Goal: Task Accomplishment & Management: Complete application form

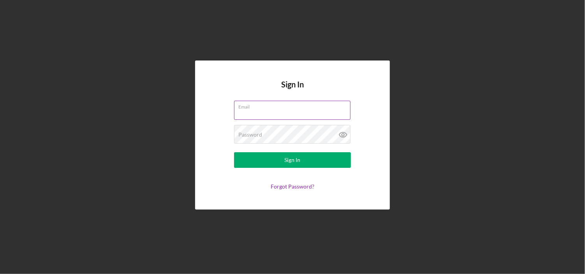
click at [260, 111] on input "Email" at bounding box center [292, 110] width 117 height 19
type input "[EMAIL_ADDRESS][DOMAIN_NAME]"
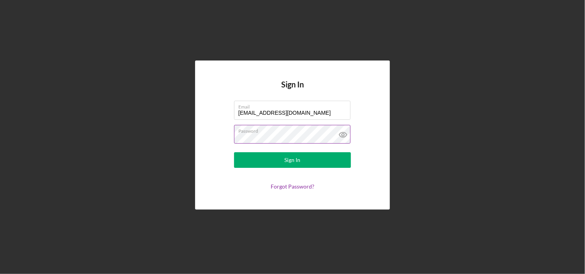
click at [234, 152] on button "Sign In" at bounding box center [292, 160] width 117 height 16
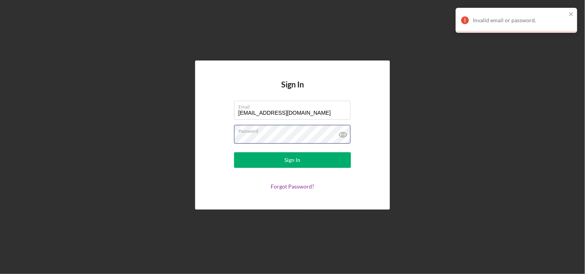
click at [208, 147] on div "Sign In Email [EMAIL_ADDRESS][DOMAIN_NAME] Password Sign In Forgot Password?" at bounding box center [292, 134] width 195 height 148
click at [234, 152] on button "Sign In" at bounding box center [292, 160] width 117 height 16
click at [215, 140] on form "Email [EMAIL_ADDRESS][DOMAIN_NAME] Password Sign In Forgot Password?" at bounding box center [293, 145] width 156 height 89
click at [234, 152] on button "Sign In" at bounding box center [292, 160] width 117 height 16
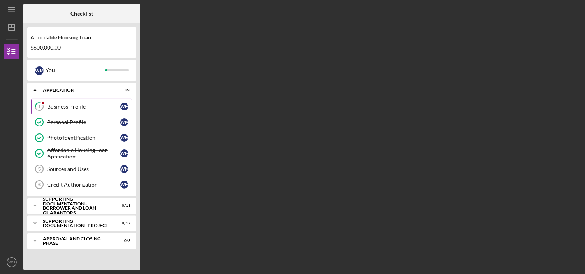
click at [69, 108] on div "Business Profile" at bounding box center [83, 106] width 73 height 6
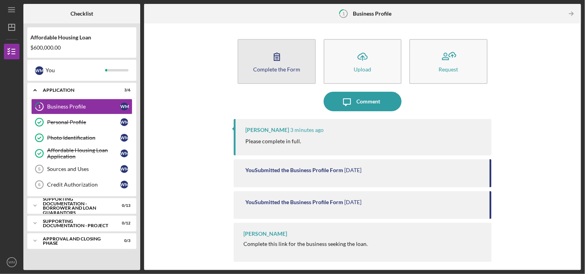
click at [257, 72] on button "Complete the Form Form" at bounding box center [277, 61] width 78 height 45
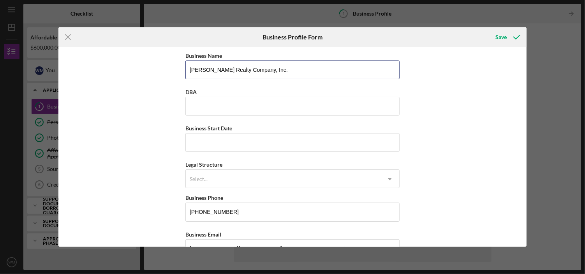
drag, startPoint x: 263, startPoint y: 71, endPoint x: 184, endPoint y: 73, distance: 79.9
click at [184, 73] on div "Business Name [PERSON_NAME] Realty Company, Inc. DBA Business Start Date Legal …" at bounding box center [292, 146] width 468 height 199
type input "WDM, L.L.C."
click at [210, 136] on input "Business Start Date" at bounding box center [292, 142] width 214 height 19
type input "[DATE]"
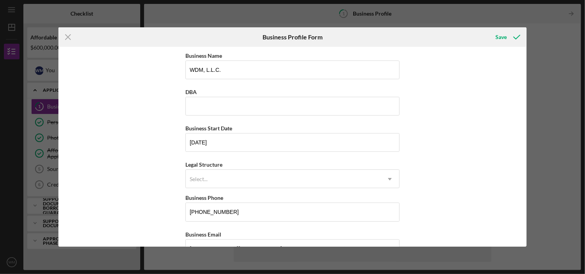
click at [444, 143] on div "Business Name WDM, L.L.C. DBA Business Start Date [DATE] Legal Structure Select…" at bounding box center [292, 146] width 468 height 199
click at [391, 181] on icon "Icon/Dropdown Arrow" at bounding box center [390, 178] width 19 height 19
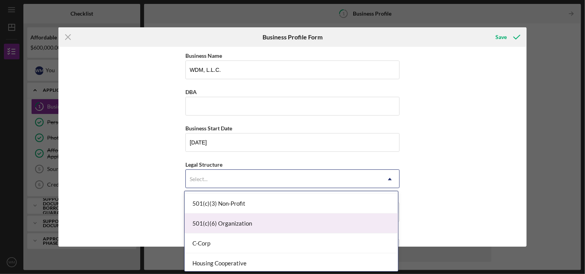
scroll to position [78, 0]
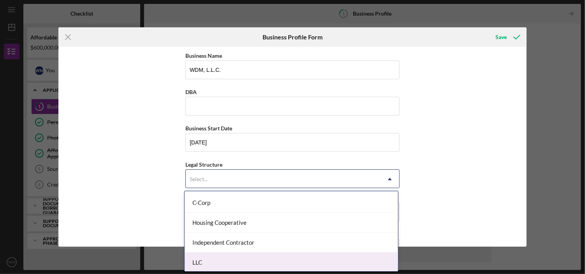
click at [211, 260] on div "LLC" at bounding box center [292, 262] width 214 height 20
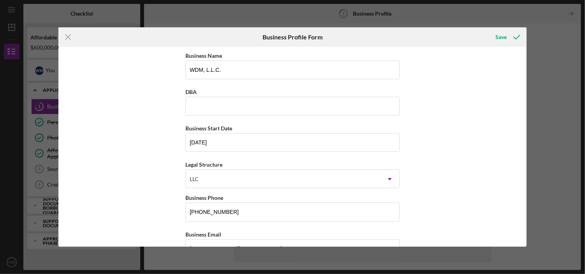
click at [438, 152] on div "Business Name WDM, L.L.C. DBA Business Start Date [DATE] Legal Structure LLC Ic…" at bounding box center [292, 146] width 468 height 199
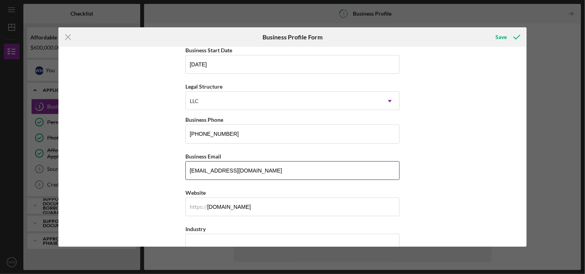
drag, startPoint x: 210, startPoint y: 170, endPoint x: 180, endPoint y: 171, distance: 30.0
click at [178, 172] on div "Business Name WDM, L.L.C. DBA Business Start Date [DATE] Legal Structure LLC Ic…" at bounding box center [292, 146] width 468 height 199
type input "[EMAIL_ADDRESS][DOMAIN_NAME]"
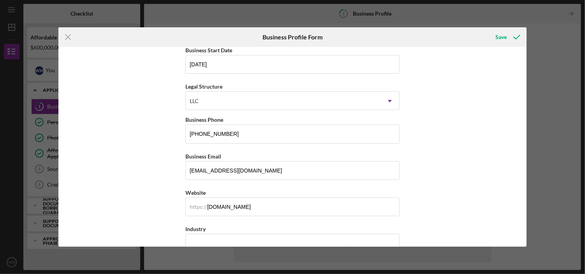
click at [450, 142] on div "Business Name WDM, L.L.C. DBA Business Start Date [DATE] Legal Structure LLC Ic…" at bounding box center [292, 146] width 468 height 199
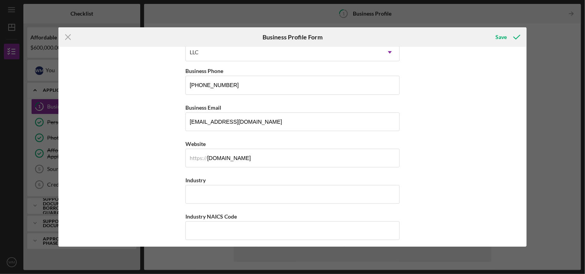
scroll to position [234, 0]
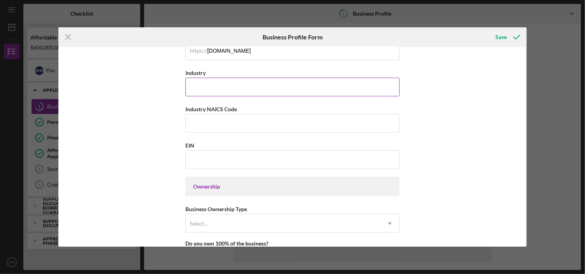
click at [211, 82] on input "Industry" at bounding box center [292, 87] width 214 height 19
click at [192, 159] on input "EIN" at bounding box center [292, 159] width 214 height 19
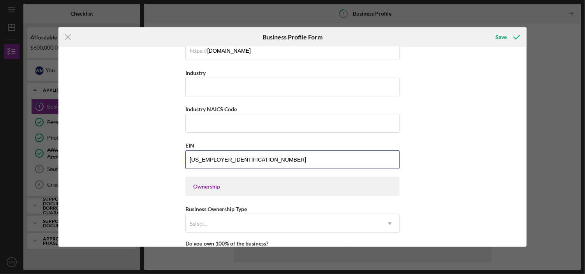
type input "[US_EMPLOYER_IDENTIFICATION_NUMBER]"
click at [147, 167] on div "Business Name WDM, L.L.C. DBA Business Start Date [DATE] Legal Structure LLC Ic…" at bounding box center [292, 146] width 468 height 199
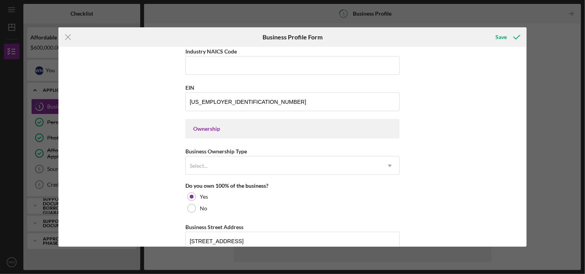
scroll to position [351, 0]
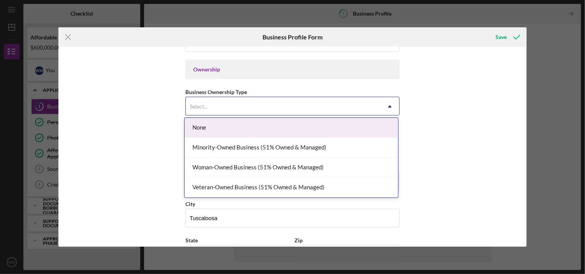
click at [389, 105] on use at bounding box center [390, 106] width 4 height 2
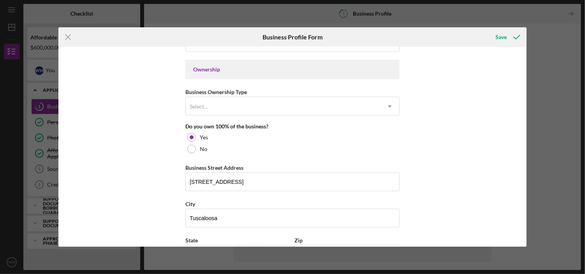
click at [424, 107] on div "Business Name WDM, L.L.C. DBA Business Start Date [DATE] Legal Structure LLC Ic…" at bounding box center [292, 146] width 468 height 199
click at [497, 39] on div "Save" at bounding box center [501, 37] width 11 height 16
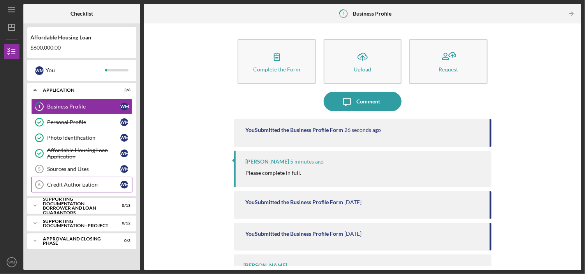
click at [73, 181] on div "Credit Authorization" at bounding box center [83, 184] width 73 height 6
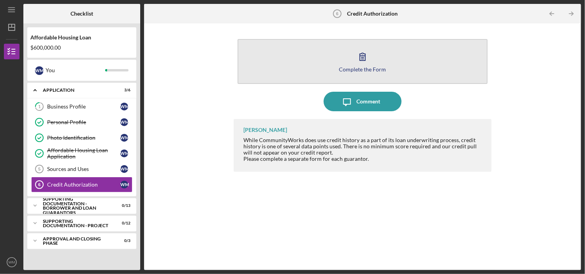
click at [359, 71] on div "Complete the Form" at bounding box center [362, 69] width 47 height 6
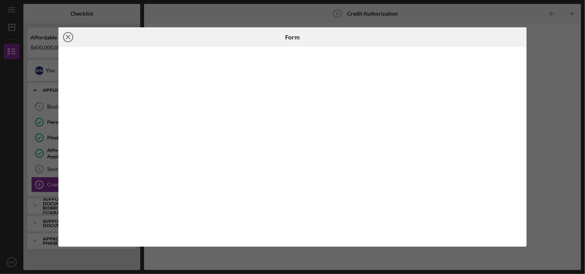
click at [67, 39] on icon "Icon/Close" at bounding box center [67, 36] width 19 height 19
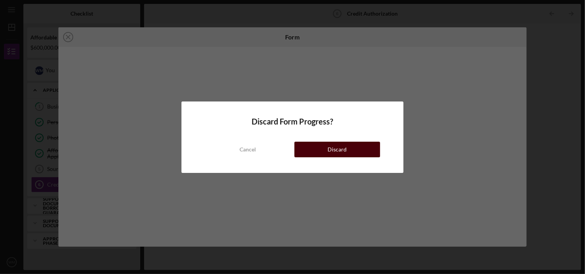
click at [330, 150] on div "Discard" at bounding box center [337, 149] width 19 height 16
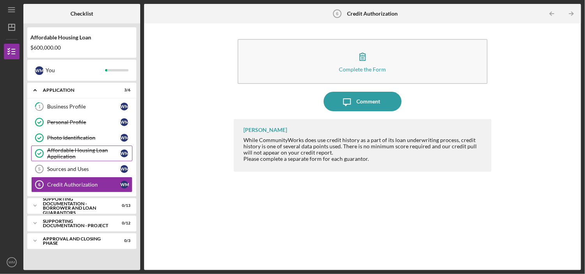
click at [75, 151] on div "Affordable Housing Loan Application" at bounding box center [83, 153] width 73 height 12
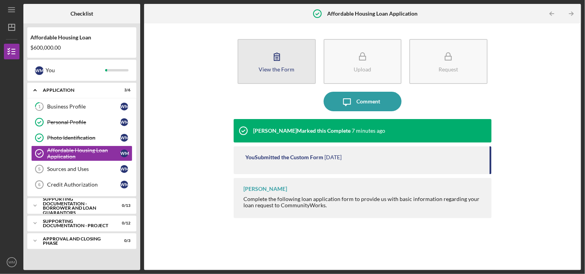
click at [281, 64] on icon "button" at bounding box center [276, 56] width 19 height 19
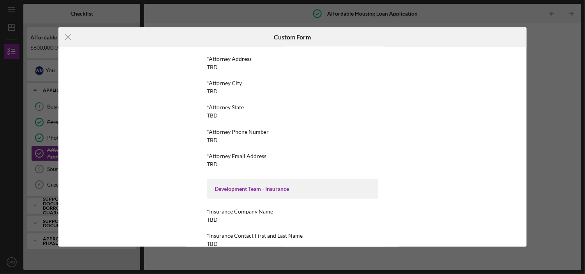
scroll to position [1714, 0]
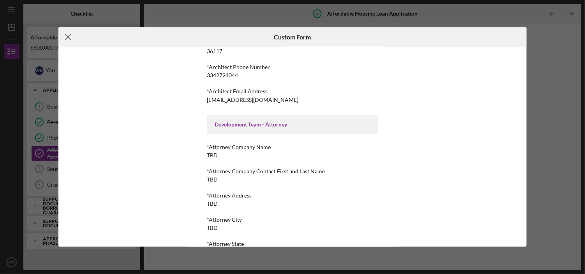
click at [70, 36] on icon "Icon/Menu Close" at bounding box center [67, 36] width 19 height 19
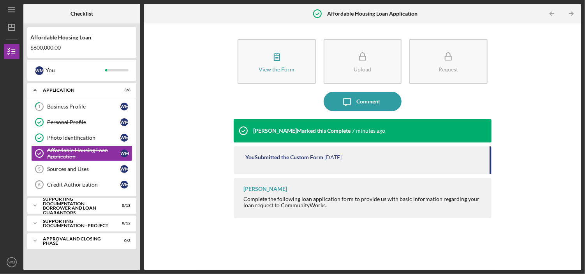
click at [204, 195] on div "View the Form Form Upload Request Icon/Message Comment [PERSON_NAME] Marked thi…" at bounding box center [362, 146] width 429 height 238
click at [219, 134] on div "View the Form Form Upload Request Icon/Message Comment [PERSON_NAME] Marked thi…" at bounding box center [362, 146] width 429 height 238
